Goal: Obtain resource: Download file/media

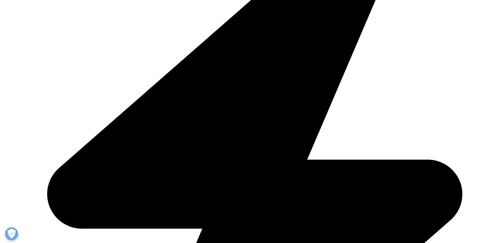
scroll to position [210, 0]
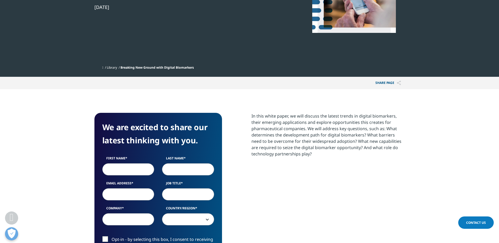
scroll to position [137, 0]
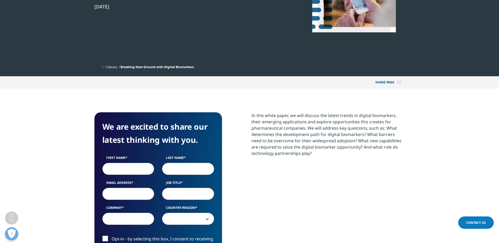
click at [140, 171] on input "First Name" at bounding box center [128, 169] width 52 height 12
type input "[PERSON_NAME]"
type input "[EMAIL_ADDRESS][DOMAIN_NAME]"
select select "[GEOGRAPHIC_DATA]"
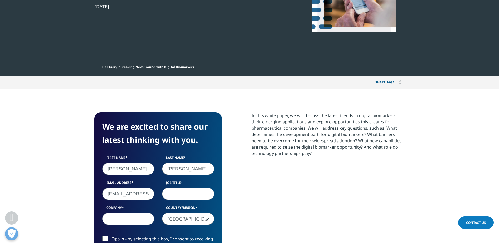
type input "Sanofi Produtos Farmacêuticos Lda"
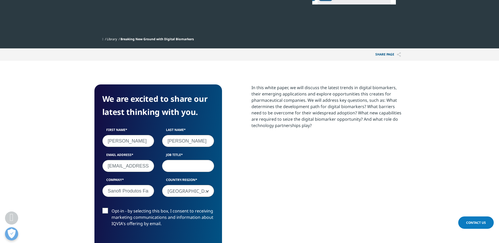
scroll to position [216, 0]
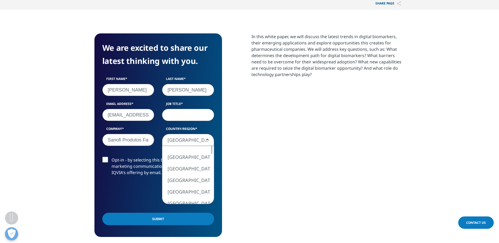
click at [173, 140] on span "[GEOGRAPHIC_DATA]" at bounding box center [188, 140] width 52 height 12
select select "[GEOGRAPHIC_DATA]"
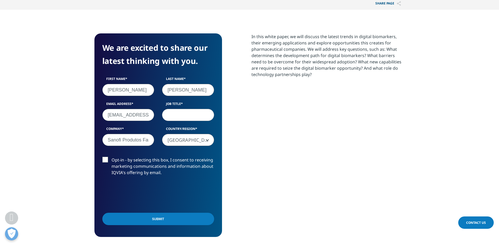
click at [183, 105] on label "Job Title" at bounding box center [188, 104] width 52 height 7
click at [183, 109] on input "Job Title" at bounding box center [188, 115] width 52 height 12
click at [179, 115] on input "Job Title" at bounding box center [188, 115] width 52 height 12
type input "Global Medical Director"
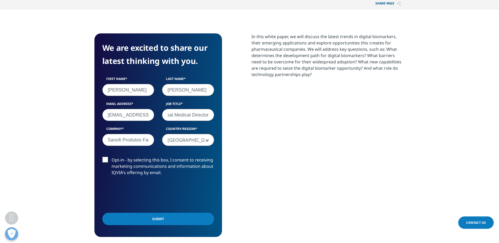
click at [107, 159] on label "Opt-in - by selecting this box, I consent to receiving marketing communications…" at bounding box center [158, 168] width 112 height 22
click at [111, 157] on input "Opt-in - by selecting this box, I consent to receiving marketing communications…" at bounding box center [111, 157] width 0 height 0
click at [143, 222] on input "Submit" at bounding box center [158, 219] width 112 height 12
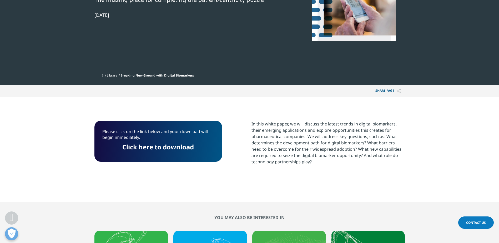
scroll to position [126, 0]
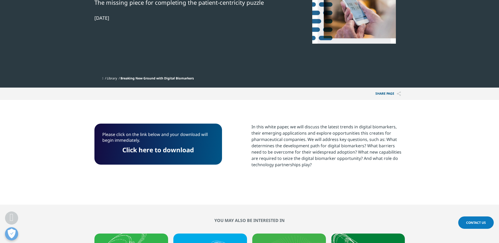
click at [177, 148] on link "Click here to download" at bounding box center [157, 149] width 71 height 9
